Goal: Navigation & Orientation: Find specific page/section

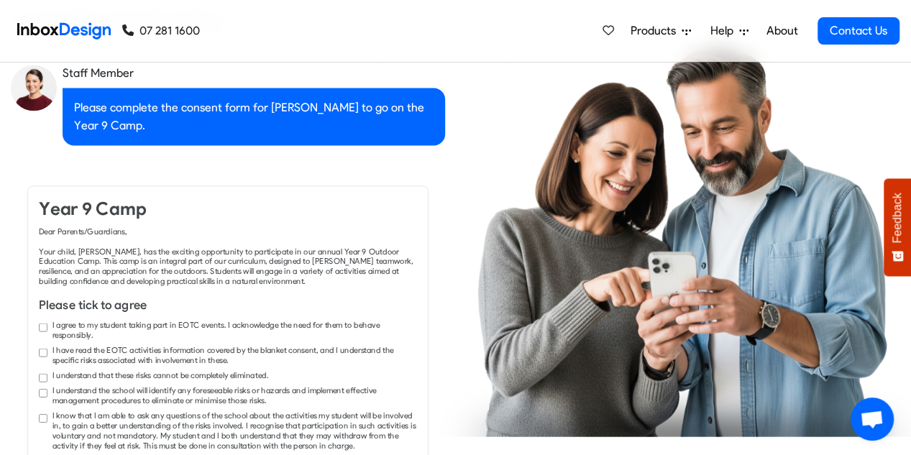
checkbox input "true"
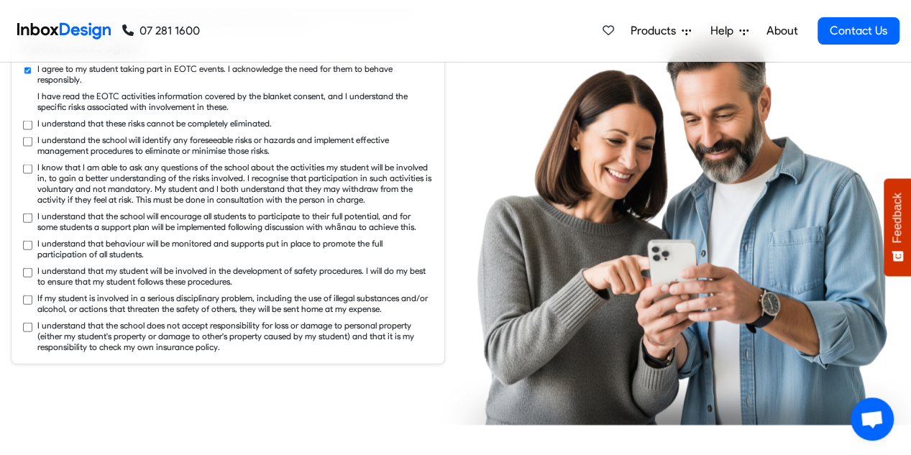
checkbox input "true"
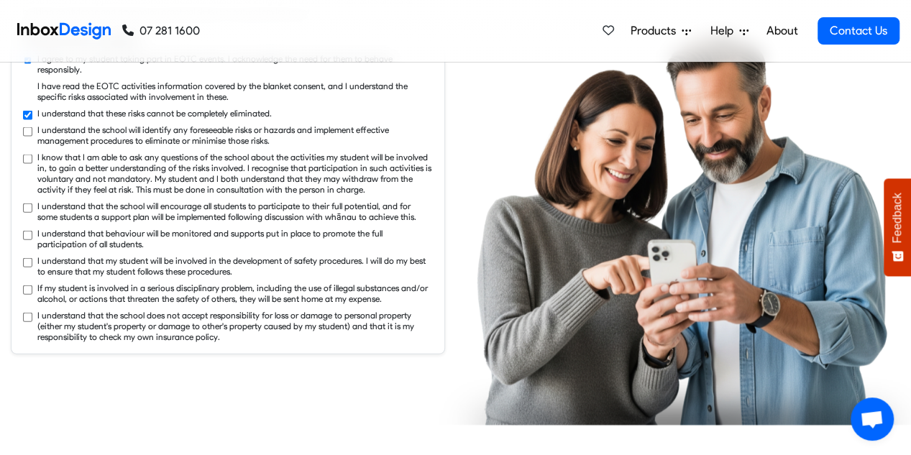
checkbox input "true"
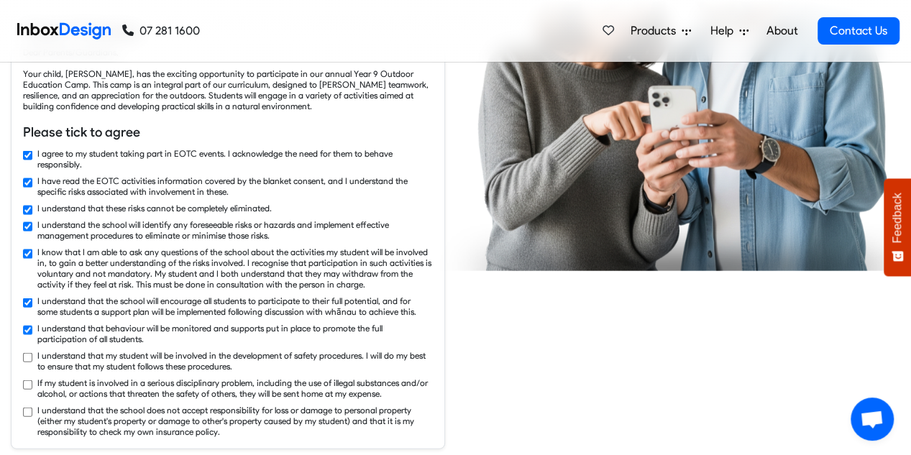
checkbox input "false"
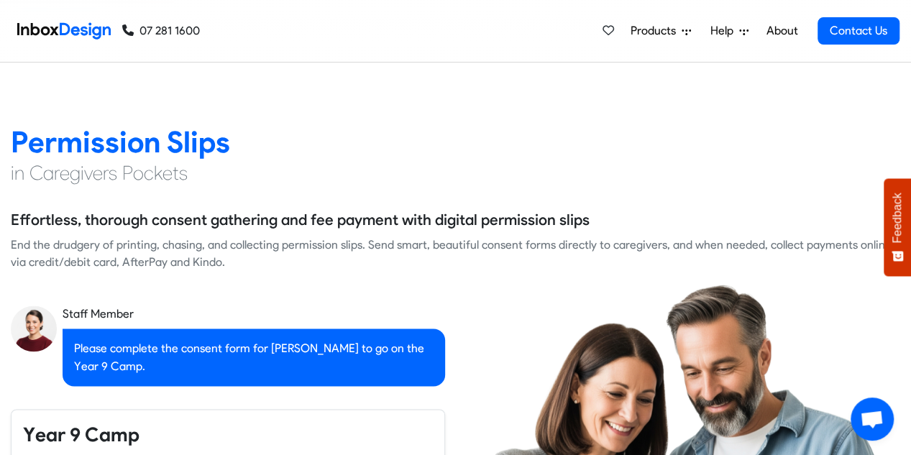
checkbox input "false"
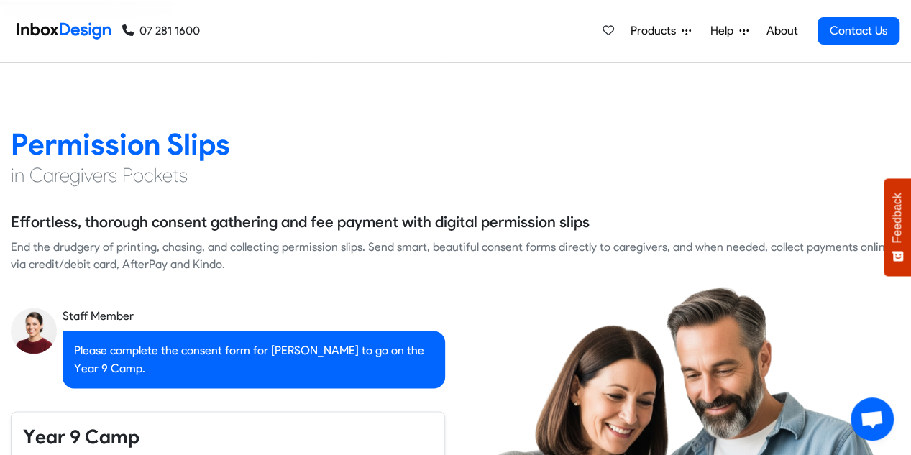
checkbox input "false"
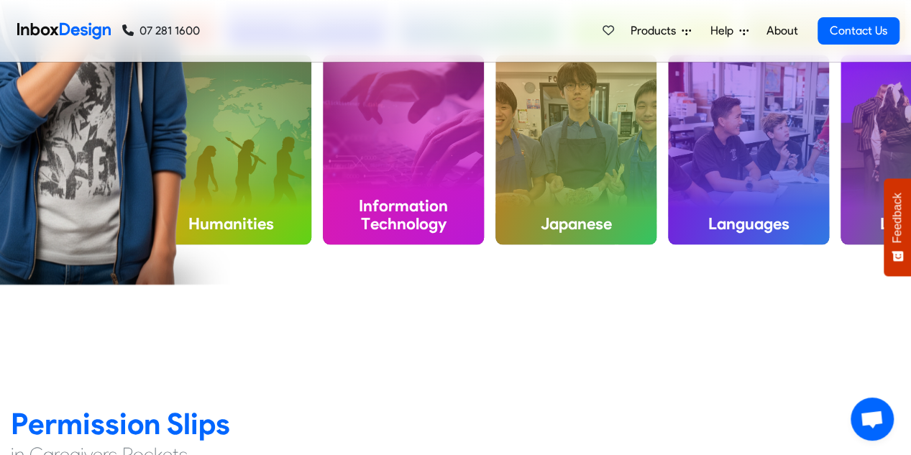
checkbox input "false"
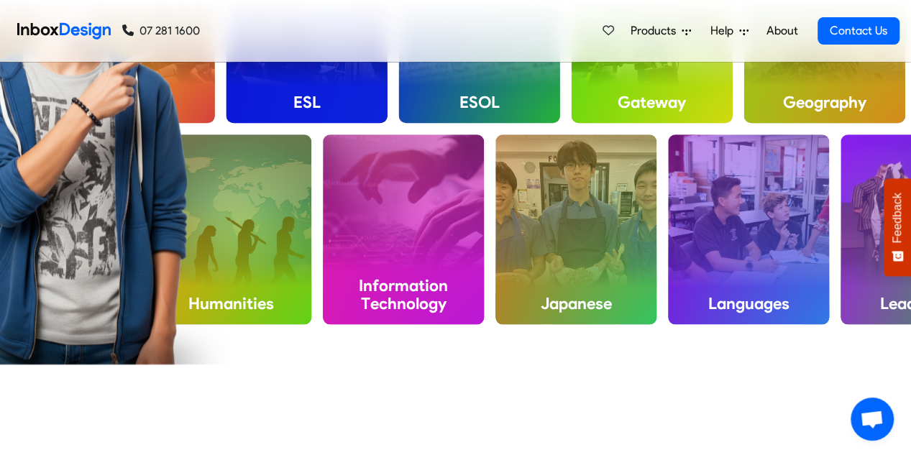
checkbox input "false"
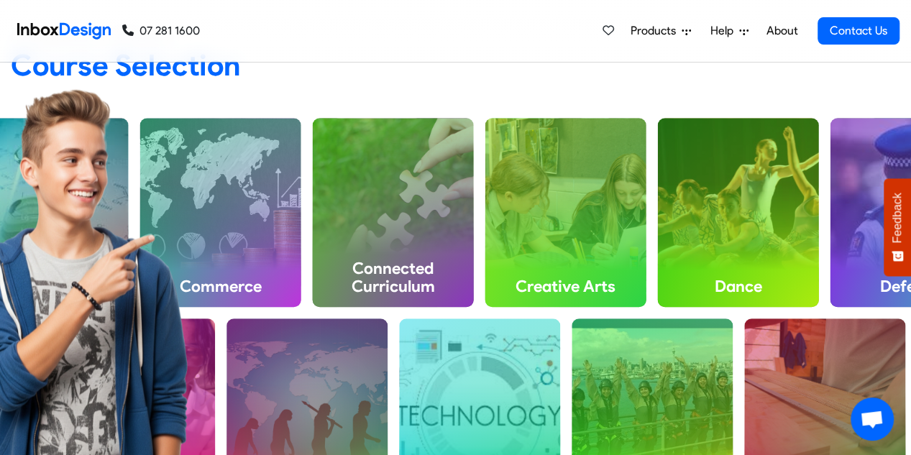
scroll to position [431, 0]
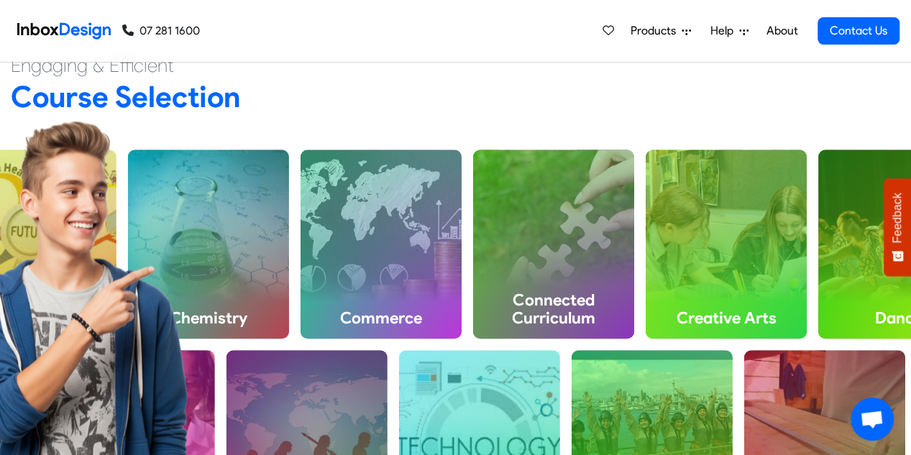
click at [795, 37] on link "About" at bounding box center [782, 31] width 40 height 29
